Goal: Navigation & Orientation: Find specific page/section

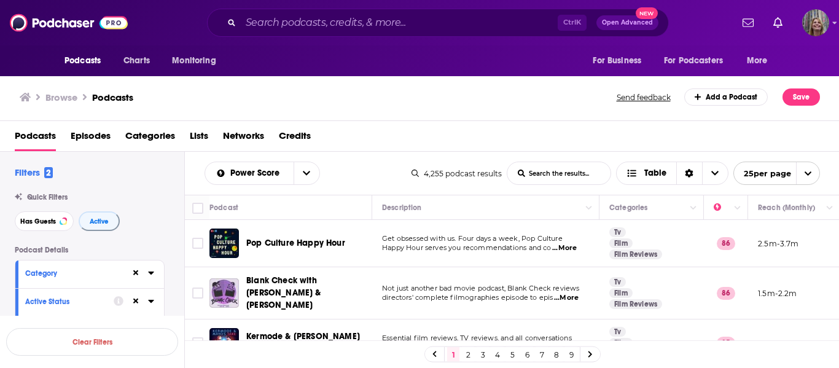
click at [273, 241] on div "Podcasts Charts Monitoring Ctrl K Open Advanced New For Business For Podcasters…" at bounding box center [419, 184] width 839 height 368
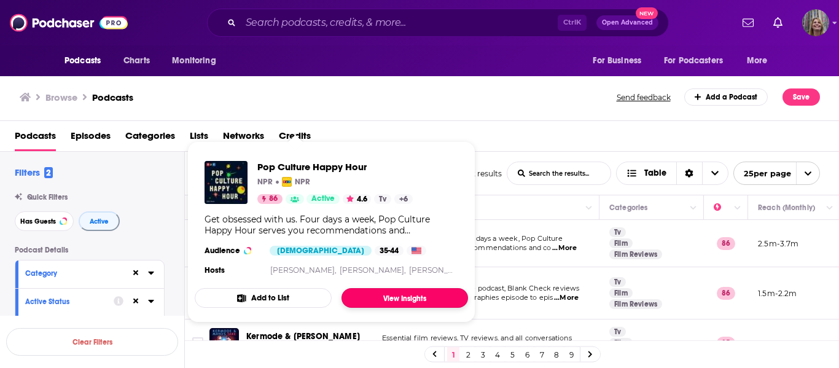
click at [370, 296] on link "View Insights" at bounding box center [405, 298] width 127 height 20
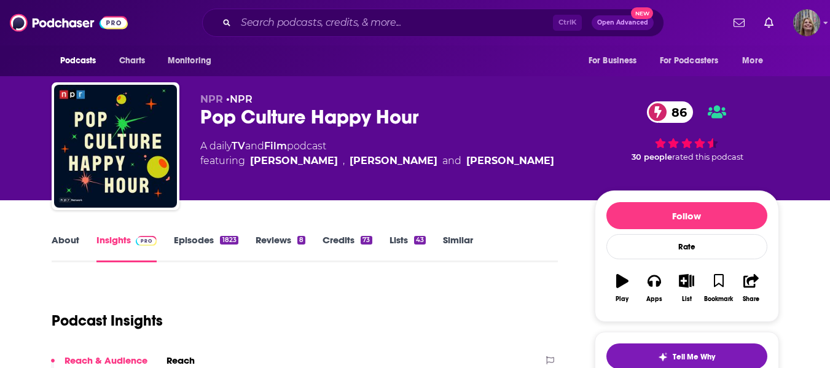
click at [116, 241] on link "Insights" at bounding box center [126, 248] width 61 height 28
click at [801, 26] on img "Logged in as CGorges" at bounding box center [806, 22] width 27 height 27
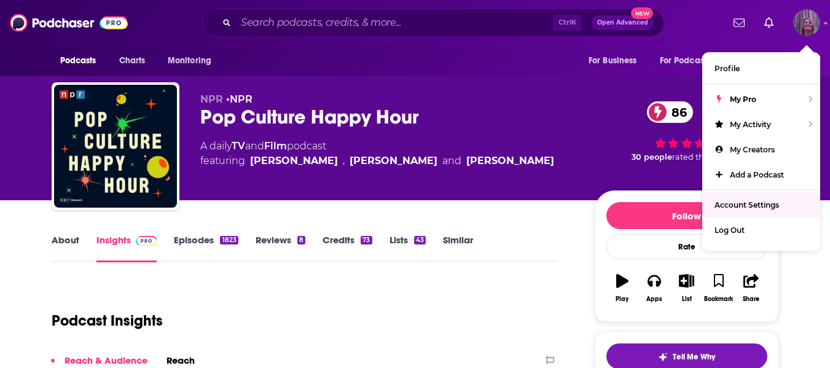
click at [748, 205] on span "Account Settings" at bounding box center [747, 204] width 65 height 9
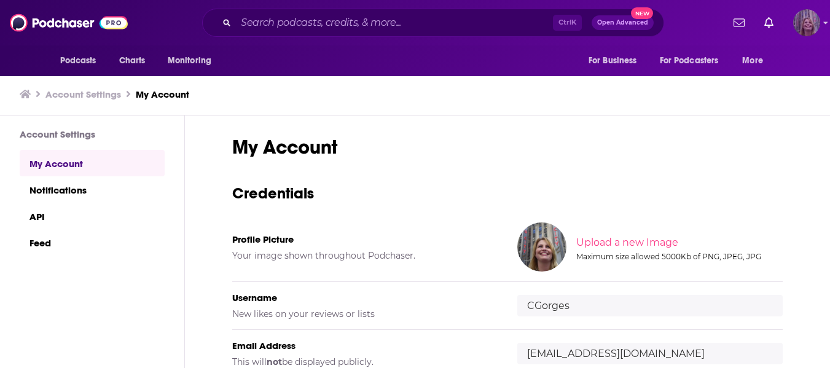
click at [820, 24] on img "Logged in as CGorges" at bounding box center [806, 22] width 27 height 27
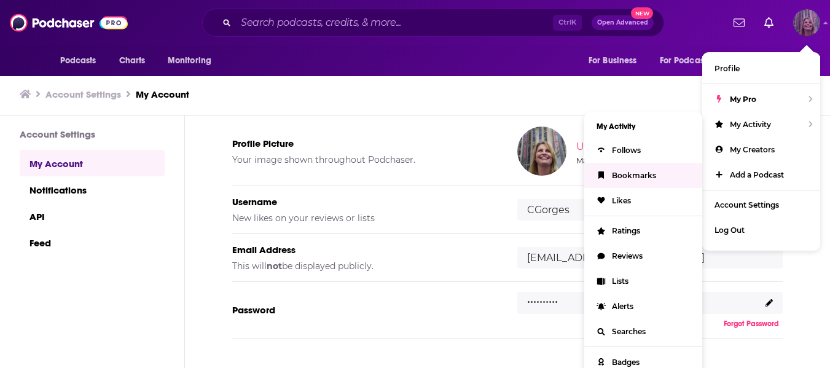
scroll to position [184, 0]
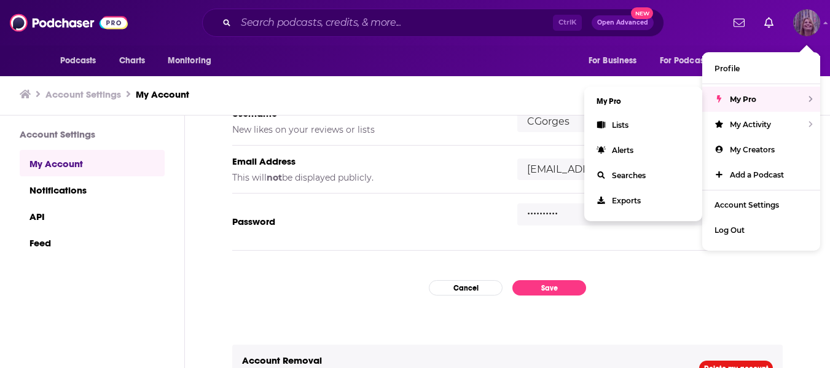
click at [728, 97] on div "My Pro" at bounding box center [761, 99] width 118 height 25
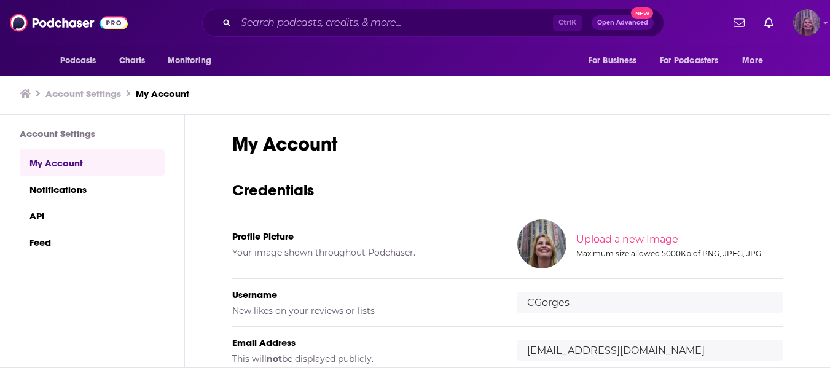
scroll to position [0, 0]
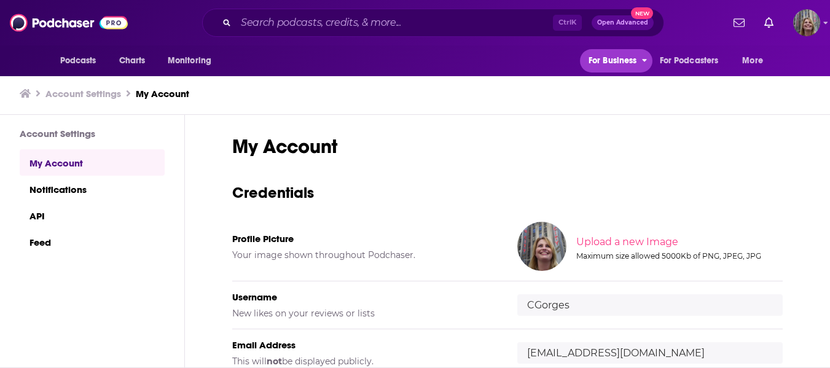
click at [611, 60] on span "For Business" at bounding box center [613, 60] width 49 height 17
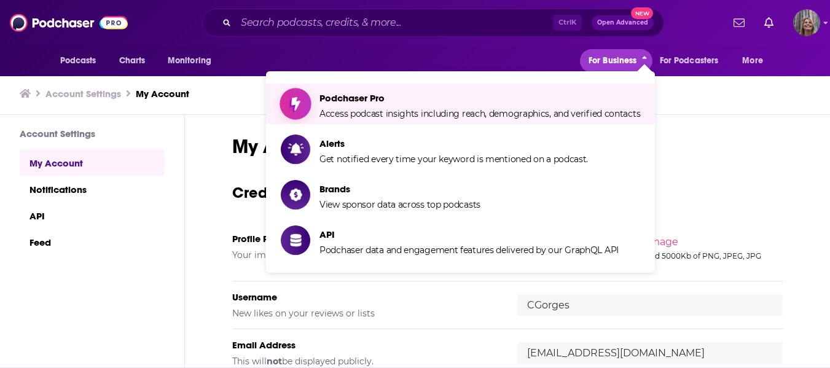
click at [340, 116] on span "Access podcast insights including reach, demographics, and verified contacts" at bounding box center [480, 113] width 321 height 11
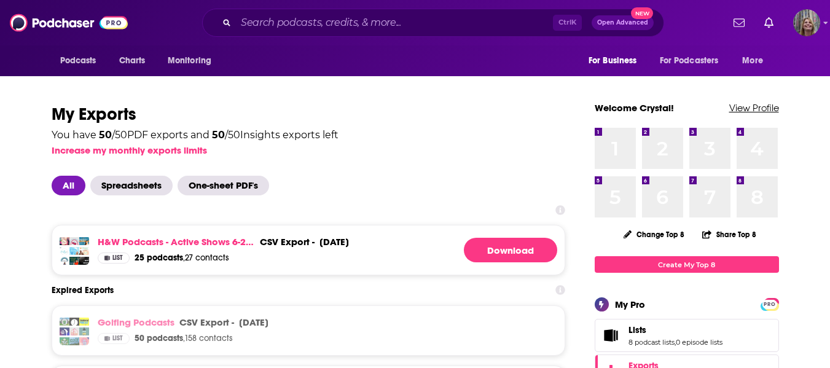
click at [761, 102] on link "View Profile" at bounding box center [754, 108] width 50 height 12
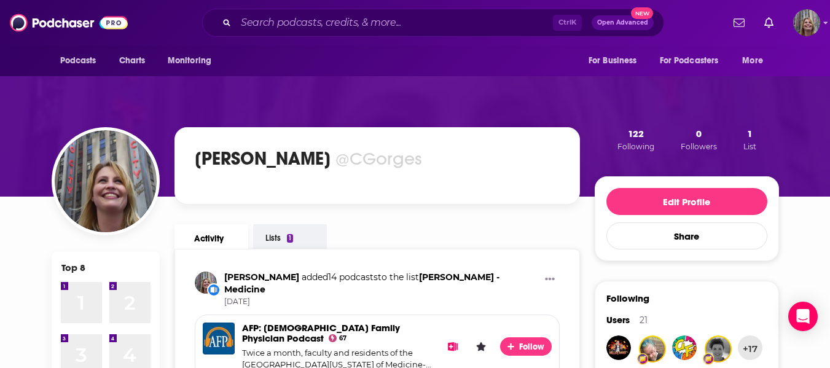
click at [222, 234] on link "Activity" at bounding box center [212, 236] width 74 height 25
click at [637, 58] on button "For Business" at bounding box center [616, 60] width 73 height 23
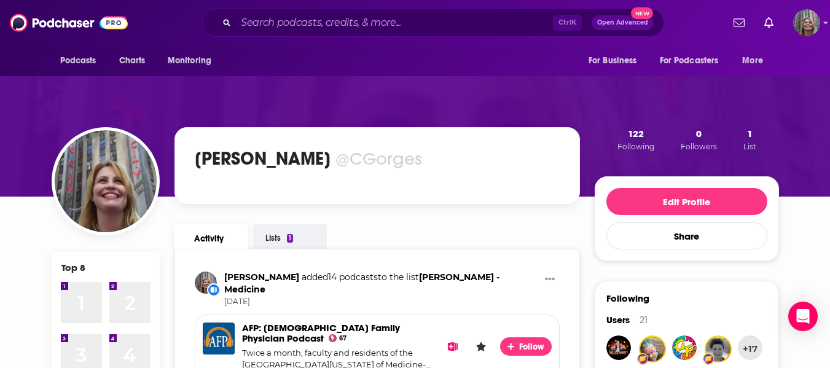
click at [273, 240] on link "Lists 1" at bounding box center [290, 237] width 74 height 26
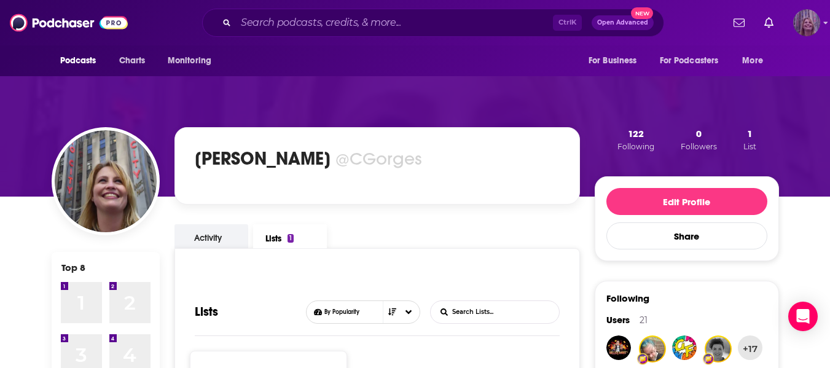
click at [812, 18] on img "Logged in as CGorges" at bounding box center [806, 22] width 27 height 27
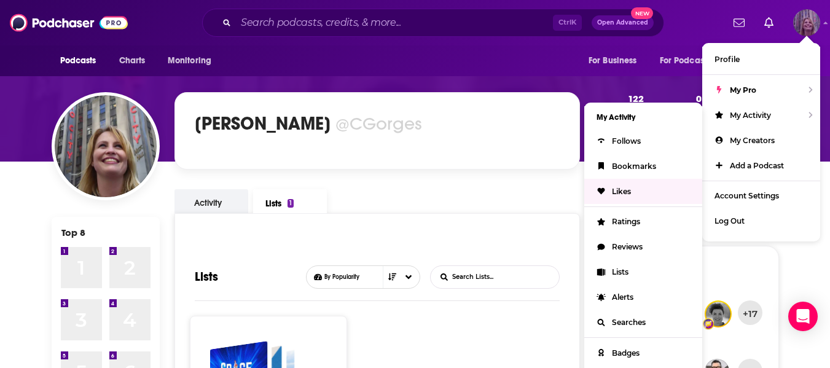
scroll to position [61, 0]
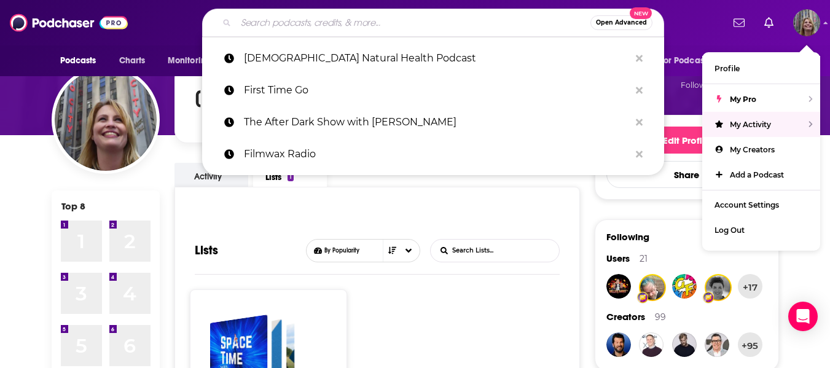
click at [268, 23] on input "Search podcasts, credits, & more..." at bounding box center [413, 23] width 355 height 20
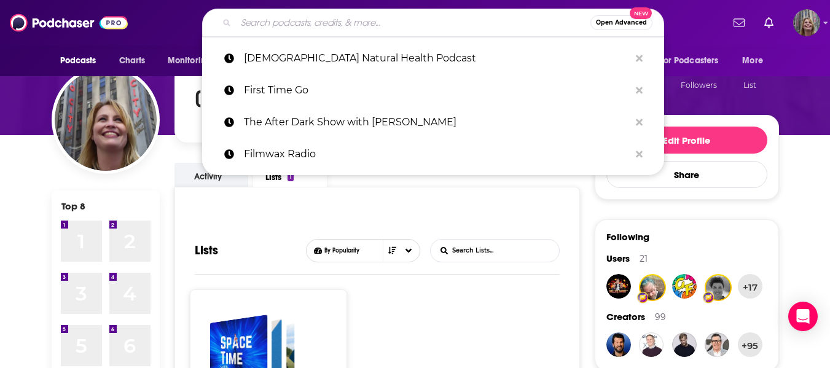
click at [19, 85] on div at bounding box center [415, 73] width 830 height 123
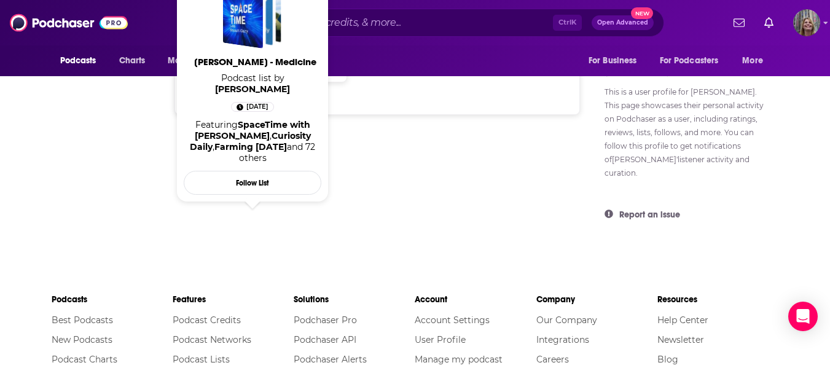
scroll to position [614, 0]
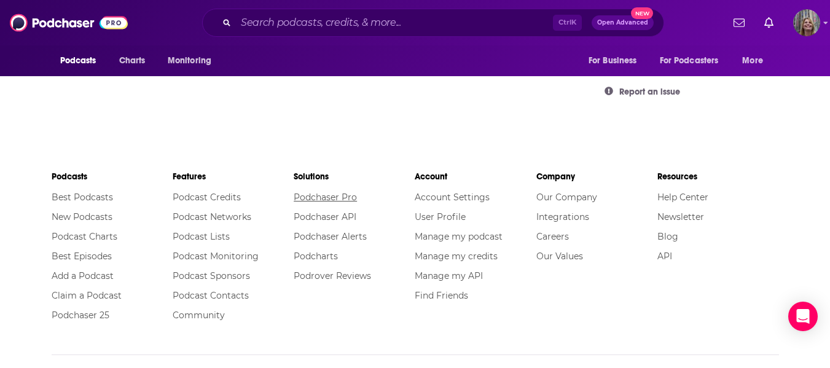
click at [313, 192] on link "Podchaser Pro" at bounding box center [325, 197] width 63 height 11
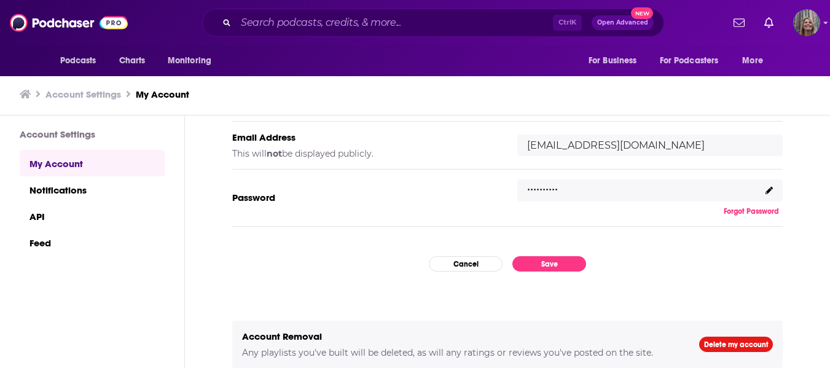
scroll to position [1, 0]
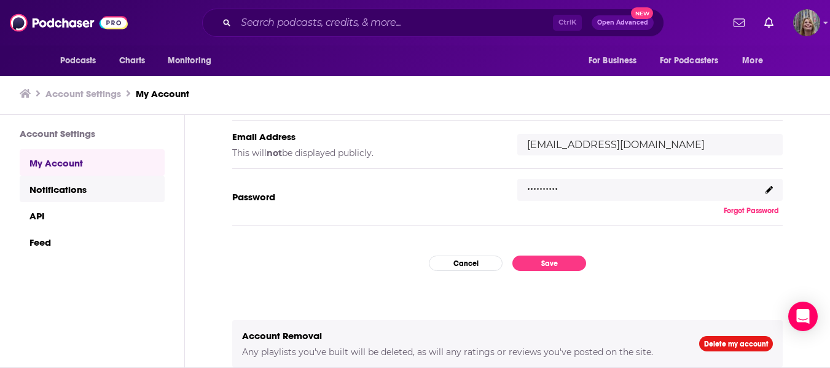
click at [39, 192] on link "Notifications" at bounding box center [92, 189] width 145 height 26
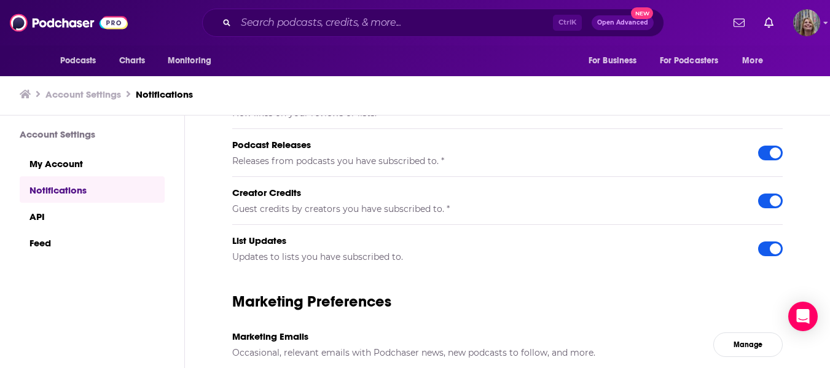
scroll to position [1, 0]
click at [42, 216] on link "API" at bounding box center [92, 215] width 145 height 26
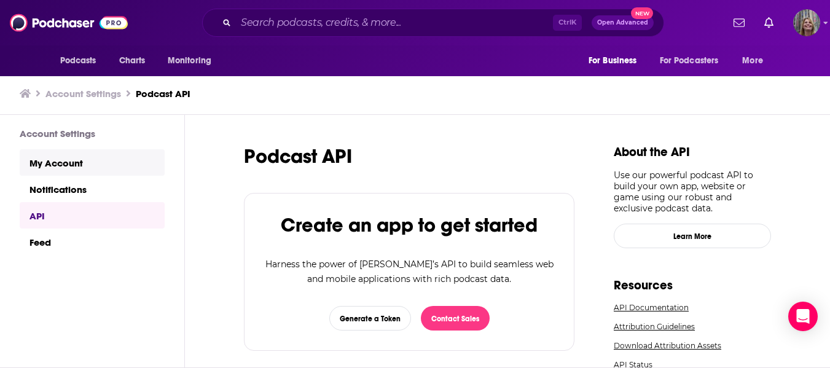
click at [44, 163] on link "My Account" at bounding box center [92, 162] width 145 height 26
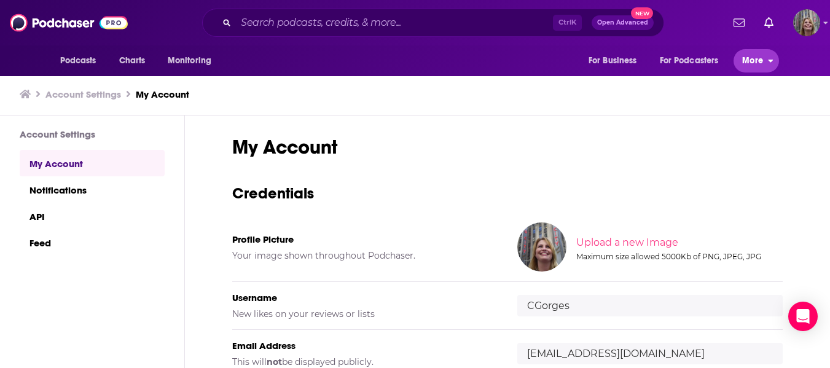
click at [750, 55] on span "More" at bounding box center [752, 60] width 21 height 17
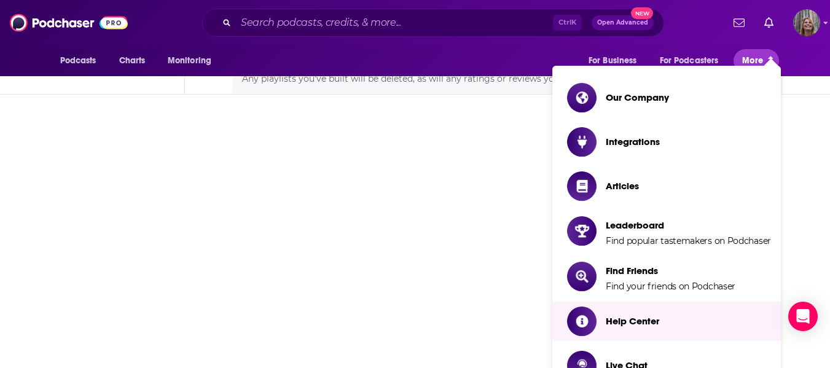
scroll to position [1, 0]
